Goal: Find specific page/section: Find specific page/section

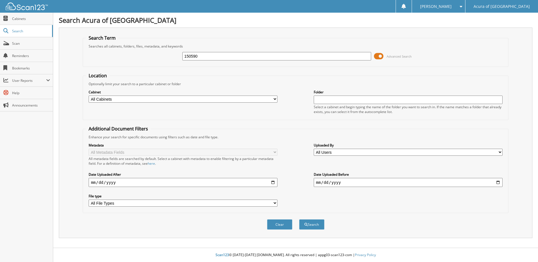
type input "150590"
click at [299, 219] on button "Search" at bounding box center [311, 224] width 25 height 10
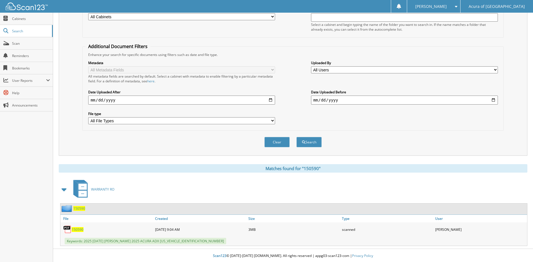
scroll to position [83, 0]
click at [78, 230] on span "150590" at bounding box center [78, 228] width 12 height 5
click at [231, 181] on div "WARRANTY RO" at bounding box center [293, 188] width 469 height 22
click at [31, 20] on span "Cabinets" at bounding box center [31, 18] width 38 height 5
